Goal: Check status: Check status

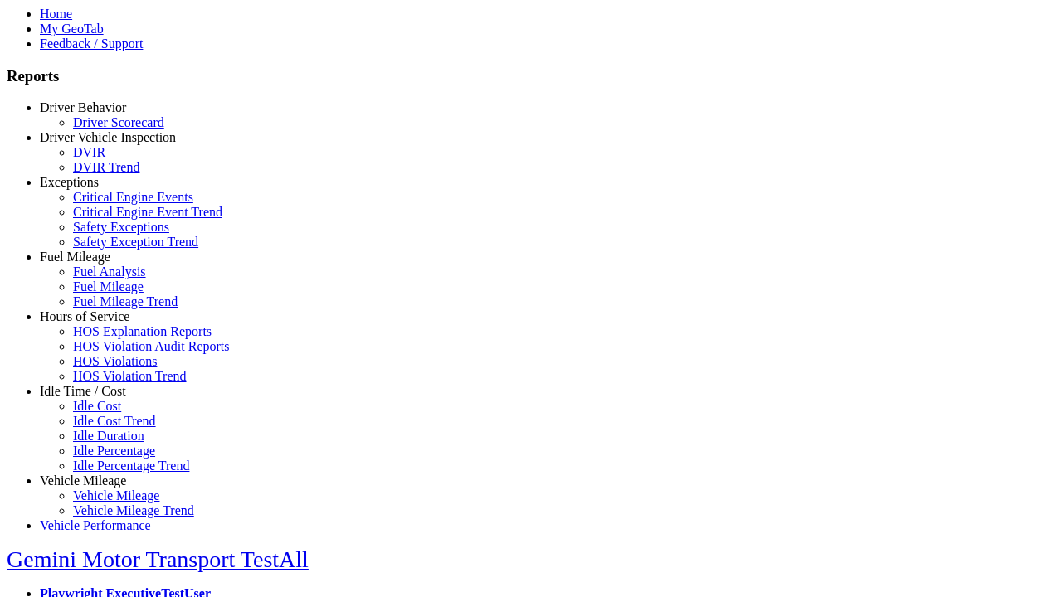
click at [95, 474] on link "Vehicle Mileage" at bounding box center [83, 481] width 86 height 14
click at [108, 504] on link "Vehicle Mileage Trend" at bounding box center [133, 511] width 121 height 14
select select "**********"
type input "**********"
